Goal: Task Accomplishment & Management: Use online tool/utility

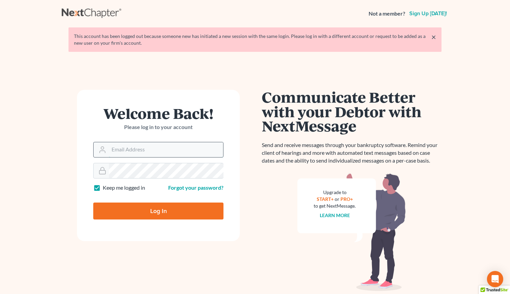
click at [111, 149] on input "Email Address" at bounding box center [166, 149] width 114 height 15
type input "allison@skibalaw.com"
type input "Thinking..."
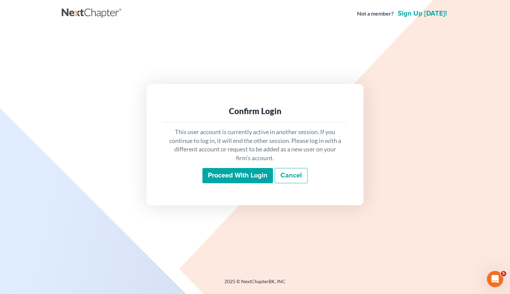
click at [226, 177] on input "Proceed with login" at bounding box center [237, 176] width 70 height 16
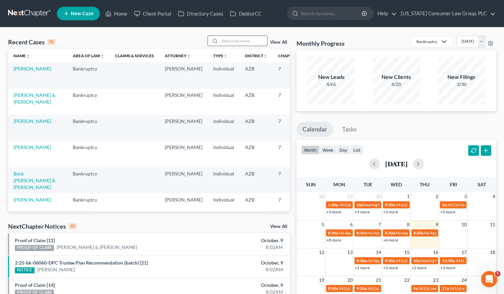
click at [244, 40] on input "search" at bounding box center [243, 41] width 47 height 10
type input "polo"
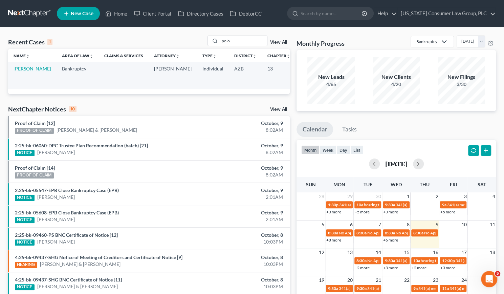
click at [21, 71] on link "[PERSON_NAME]" at bounding box center [33, 69] width 38 height 6
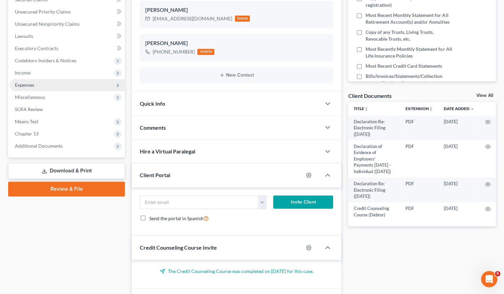
scroll to position [164, 0]
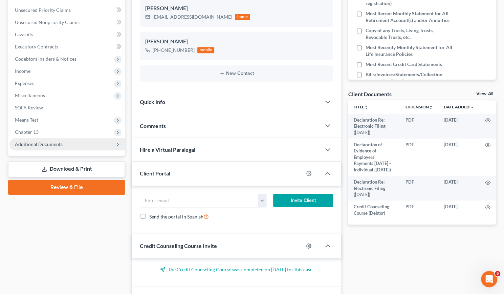
click at [33, 146] on span "Additional Documents" at bounding box center [39, 144] width 48 height 6
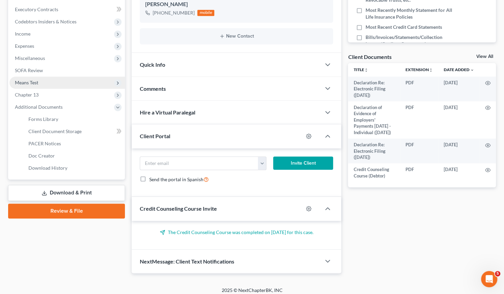
scroll to position [205, 0]
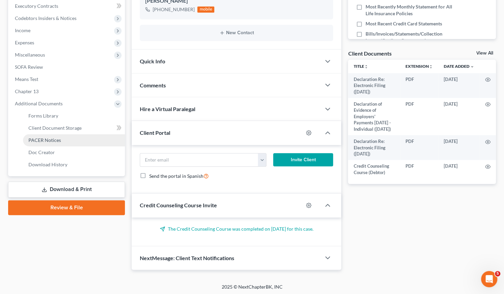
click at [50, 140] on span "PACER Notices" at bounding box center [44, 140] width 33 height 6
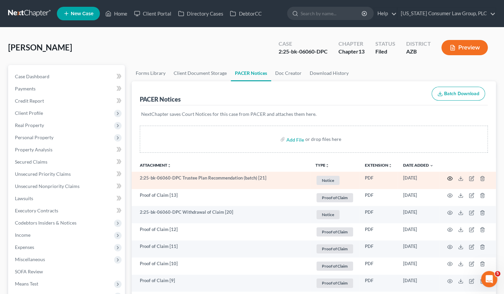
click at [449, 177] on icon "button" at bounding box center [450, 178] width 5 height 5
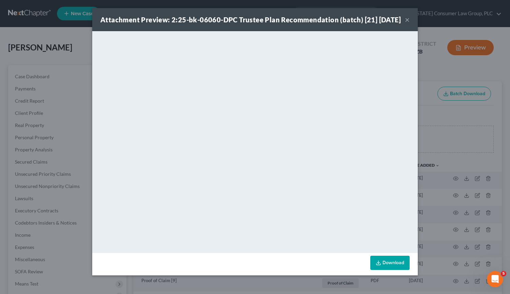
click at [405, 24] on button "×" at bounding box center [407, 20] width 5 height 8
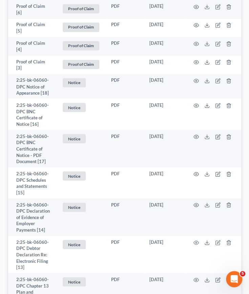
scroll to position [513, 0]
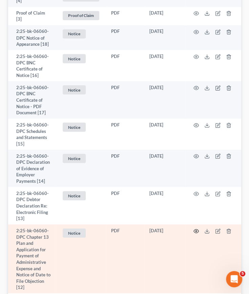
click at [196, 229] on icon "button" at bounding box center [196, 231] width 5 height 4
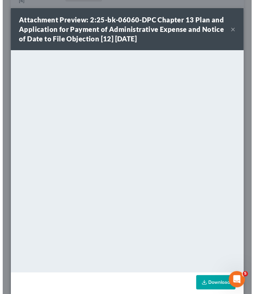
scroll to position [501, 0]
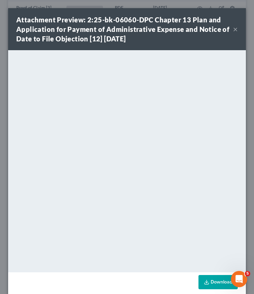
click at [233, 29] on button "×" at bounding box center [235, 29] width 5 height 8
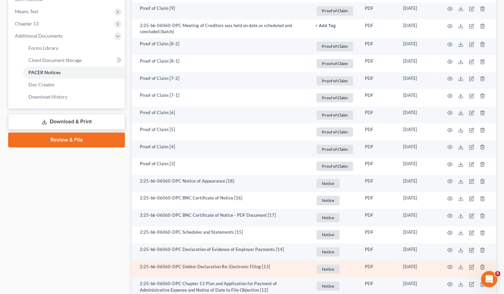
scroll to position [272, 0]
